Goal: Information Seeking & Learning: Learn about a topic

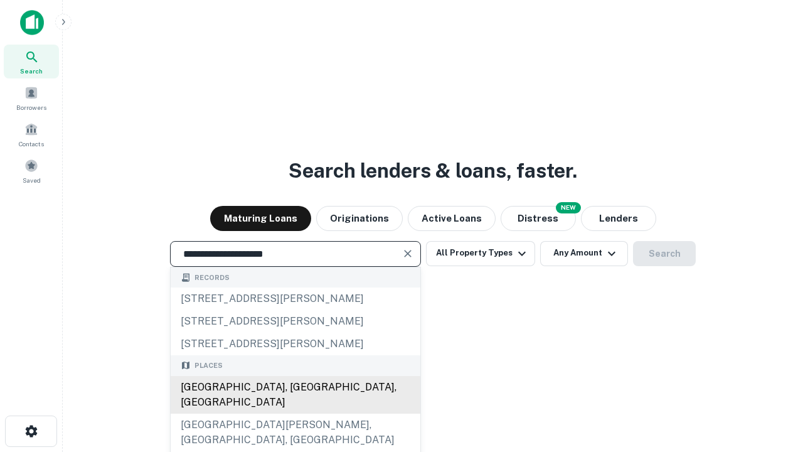
click at [295, 414] on div "Santa Monica, CA, USA" at bounding box center [296, 395] width 250 height 38
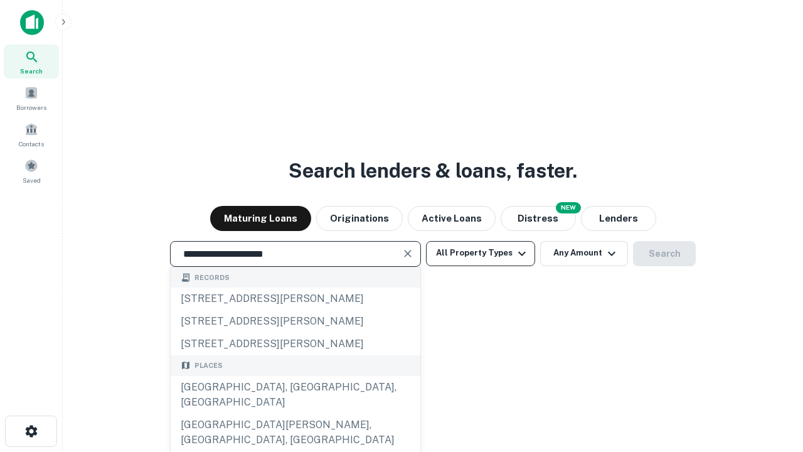
type input "**********"
click at [481, 253] on button "All Property Types" at bounding box center [480, 253] width 109 height 25
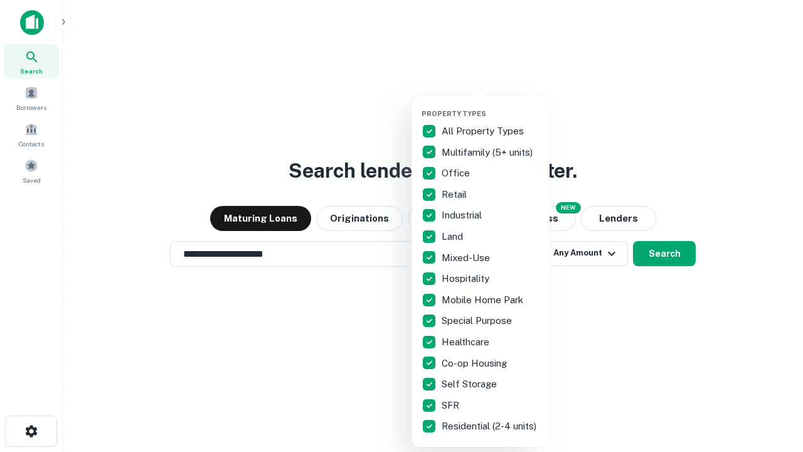
click at [491, 105] on button "button" at bounding box center [491, 105] width 138 height 1
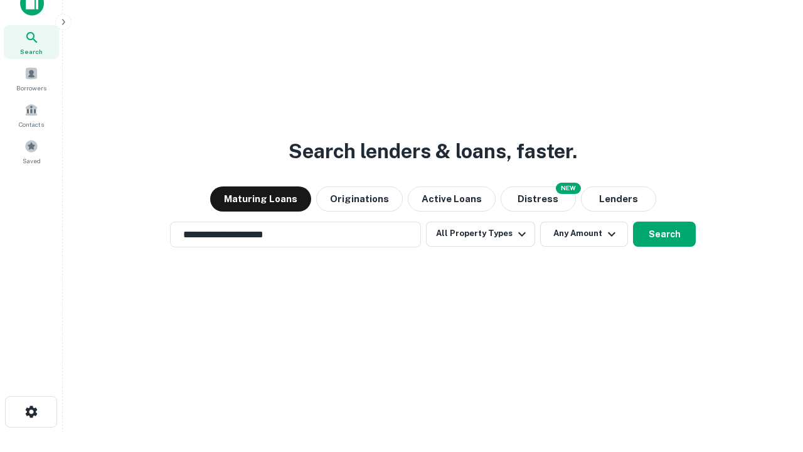
scroll to position [8, 151]
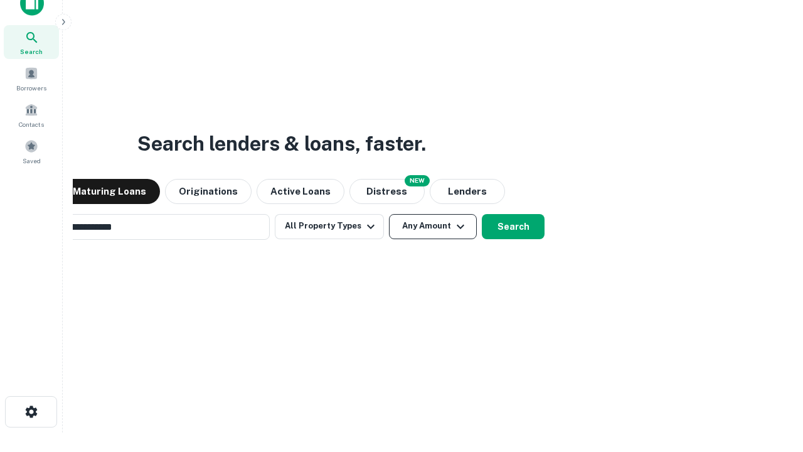
click at [389, 214] on button "Any Amount" at bounding box center [433, 226] width 88 height 25
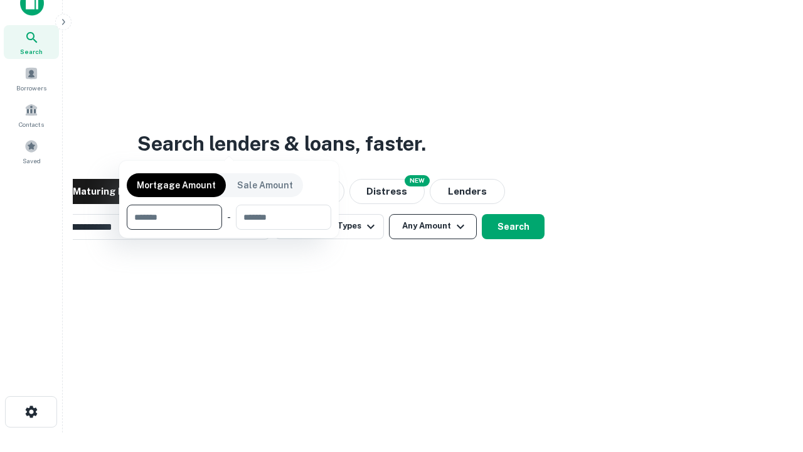
scroll to position [20, 0]
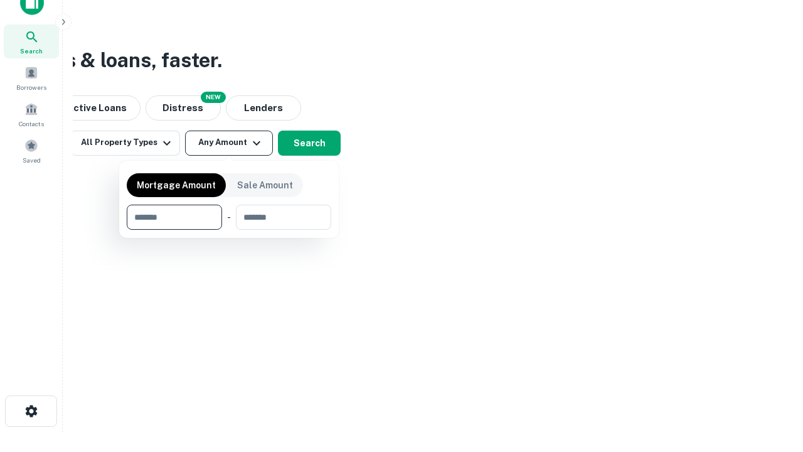
type input "*******"
click at [229, 230] on button "button" at bounding box center [229, 230] width 205 height 1
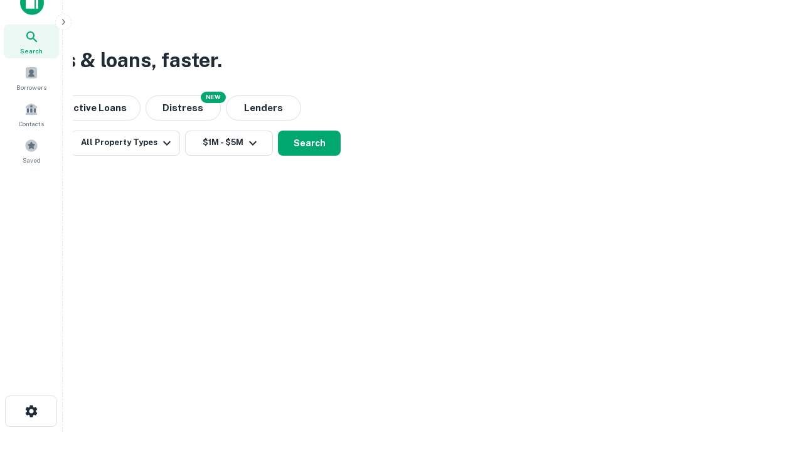
scroll to position [8, 232]
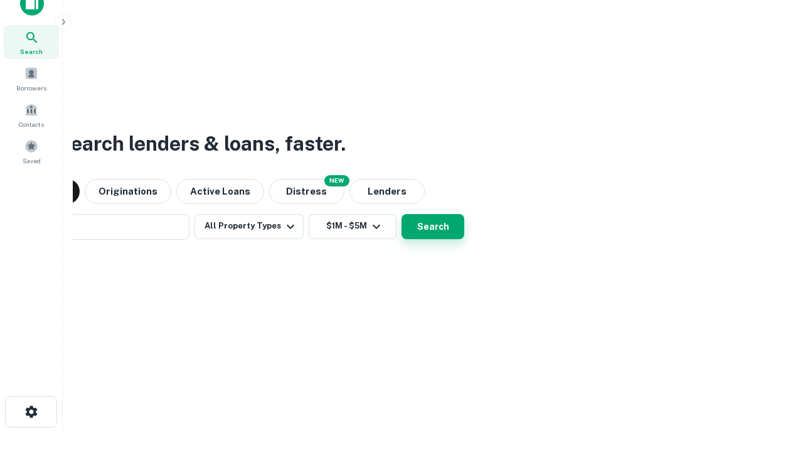
click at [402, 214] on button "Search" at bounding box center [433, 226] width 63 height 25
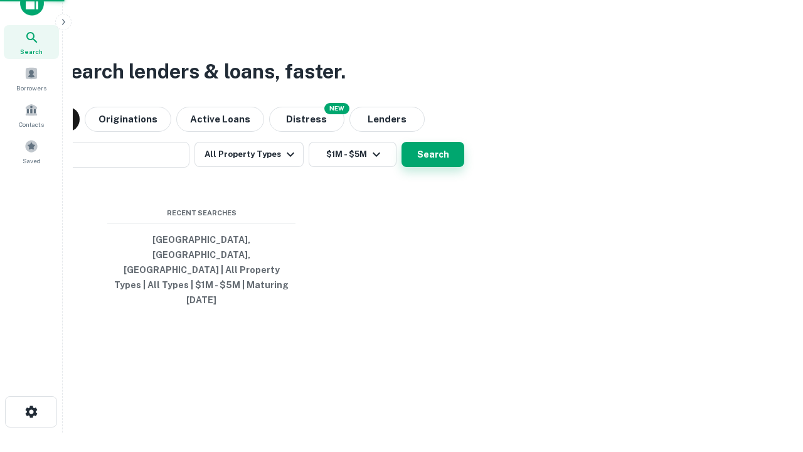
scroll to position [33, 355]
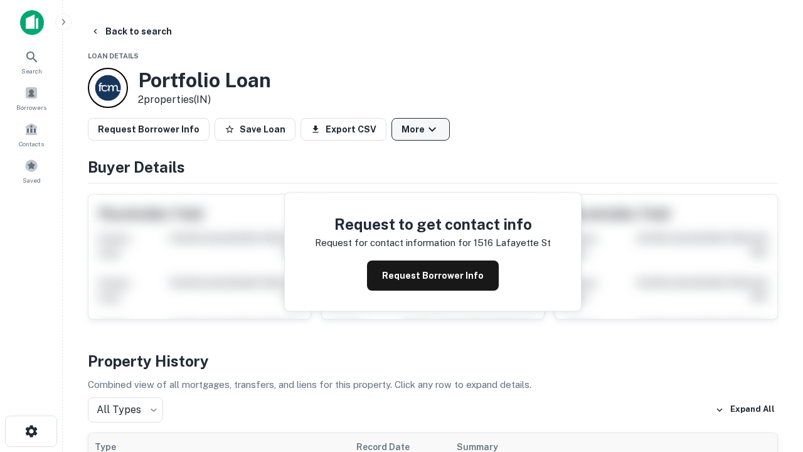
click at [420, 129] on button "More" at bounding box center [421, 129] width 58 height 23
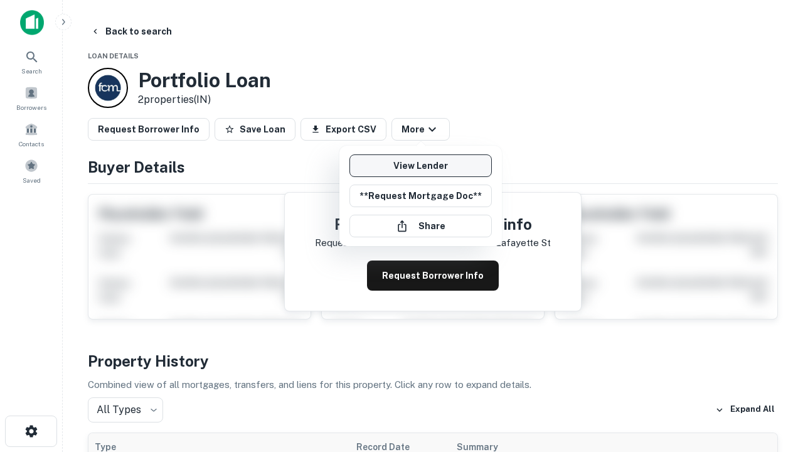
click at [420, 166] on link "View Lender" at bounding box center [421, 165] width 142 height 23
